Goal: Check status: Check status

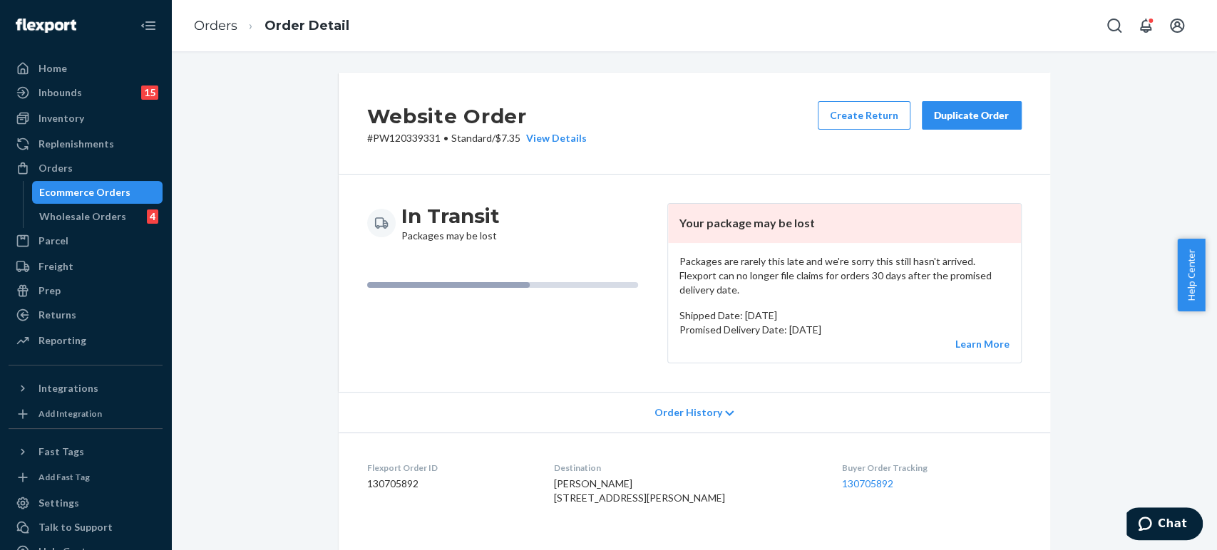
scroll to position [475, 0]
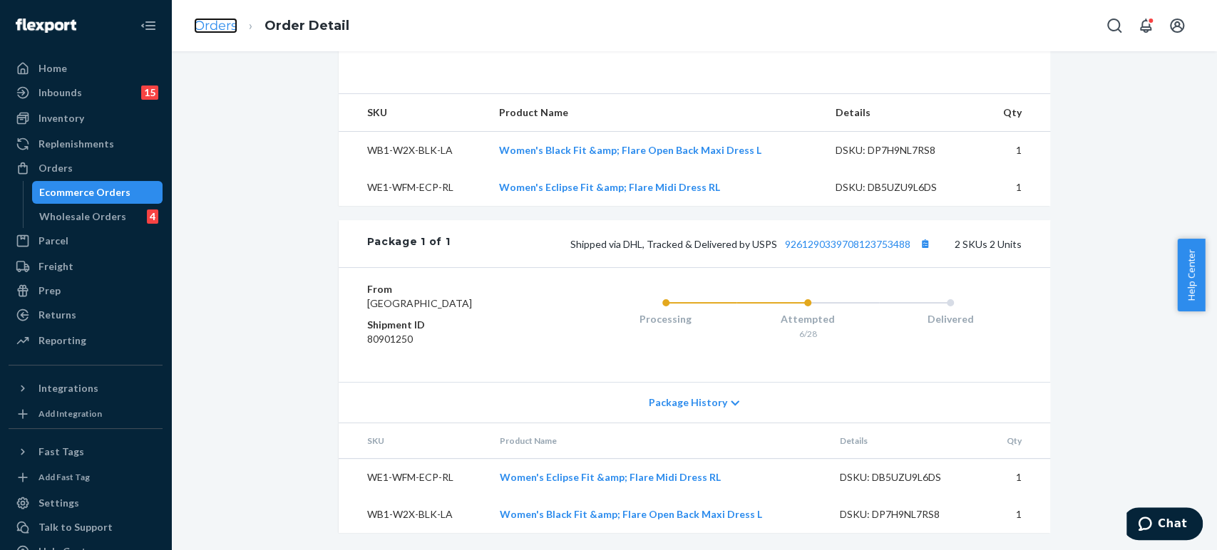
click at [214, 21] on link "Orders" at bounding box center [215, 26] width 43 height 16
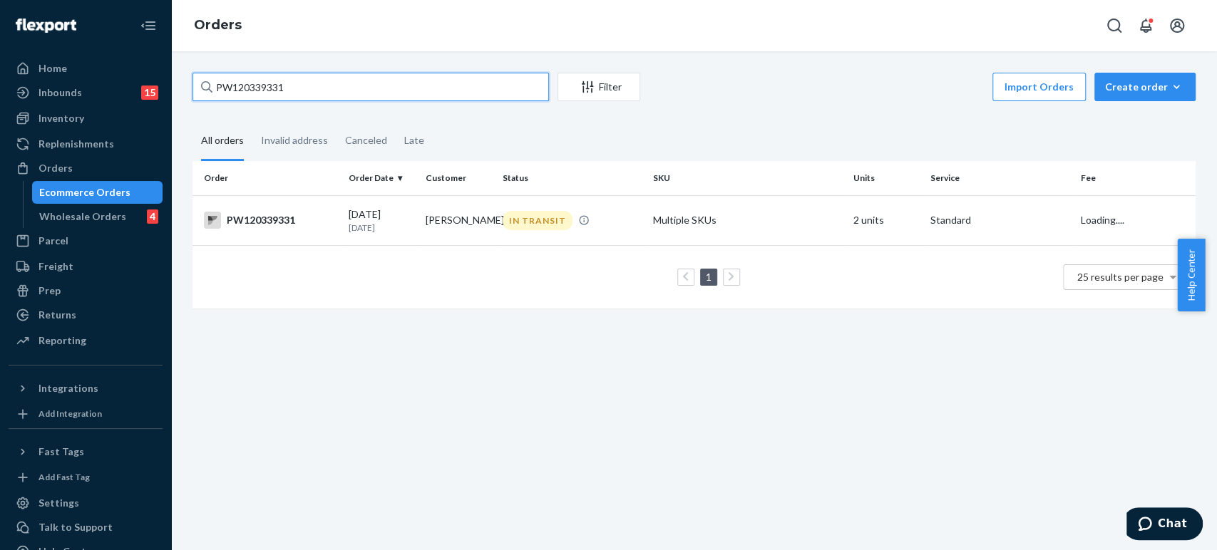
click at [253, 80] on input "PW120339331" at bounding box center [370, 87] width 356 height 29
paste input "484403"
type input "PW120484403"
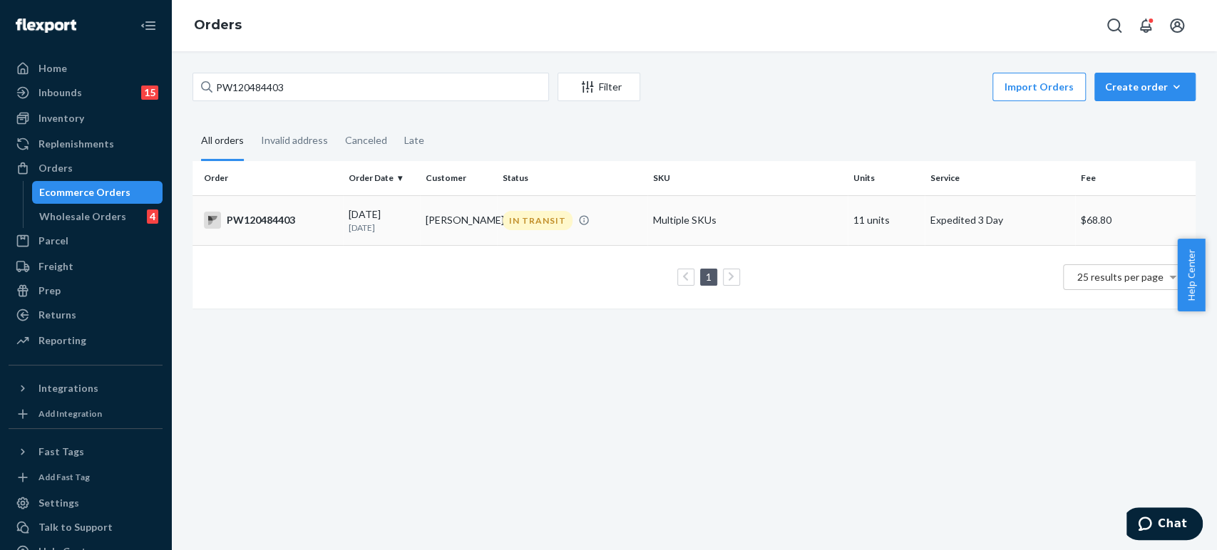
click at [435, 227] on td "[PERSON_NAME]" at bounding box center [458, 220] width 77 height 50
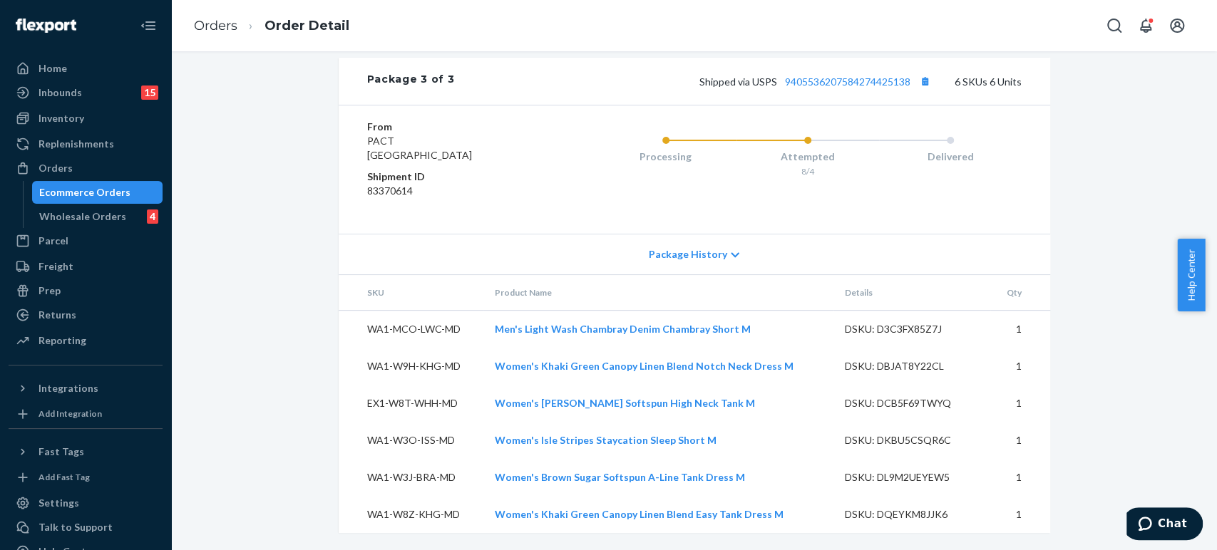
scroll to position [1703, 0]
click at [205, 23] on link "Orders" at bounding box center [215, 26] width 43 height 16
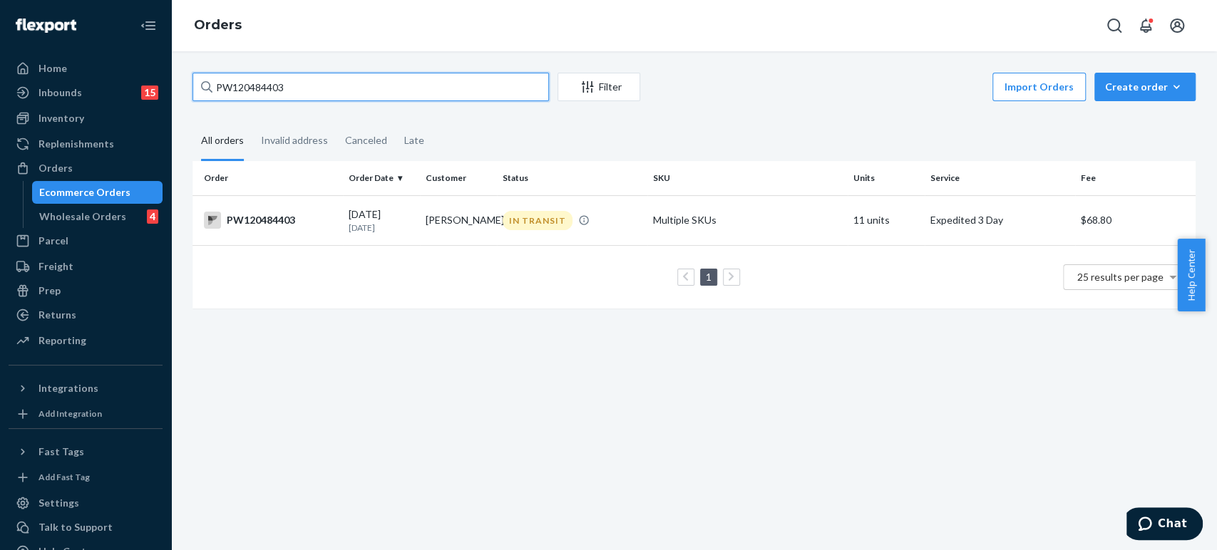
click at [278, 96] on input "PW120484403" at bounding box center [370, 87] width 356 height 29
paste input "529582"
type input "PW120529582"
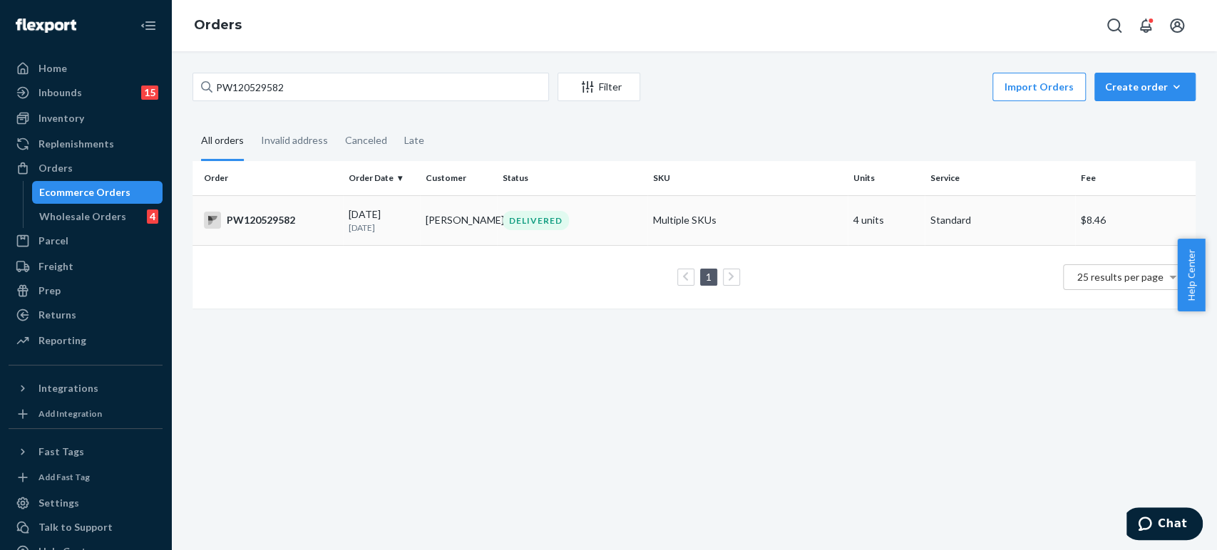
click at [402, 227] on p "[DATE]" at bounding box center [382, 228] width 66 height 12
